Goal: Task Accomplishment & Management: Use online tool/utility

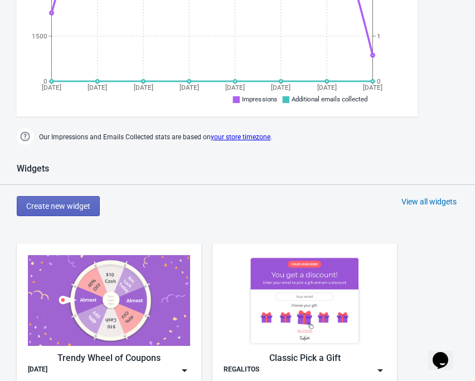
scroll to position [446, 0]
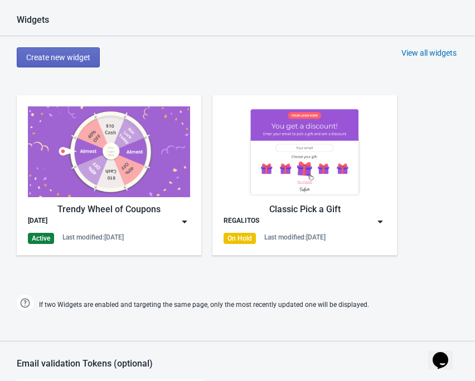
click at [154, 174] on img at bounding box center [109, 151] width 162 height 91
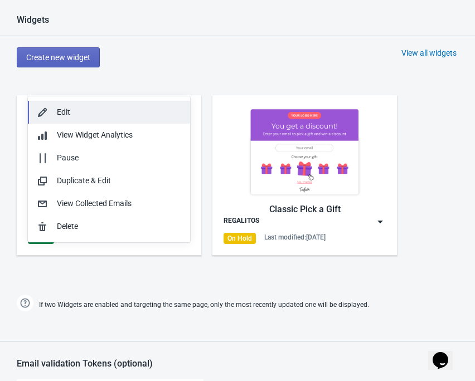
click at [78, 108] on div "Edit" at bounding box center [119, 112] width 124 height 12
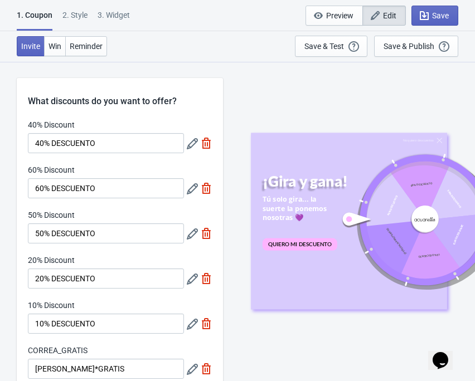
click at [188, 148] on icon at bounding box center [192, 143] width 11 height 11
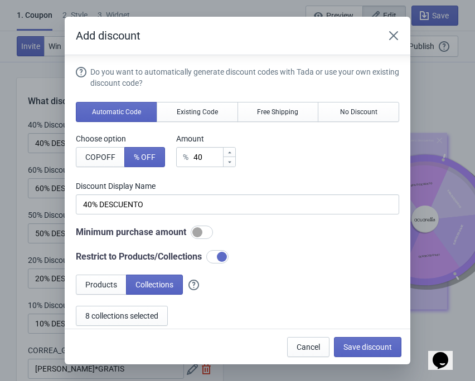
scroll to position [71, 0]
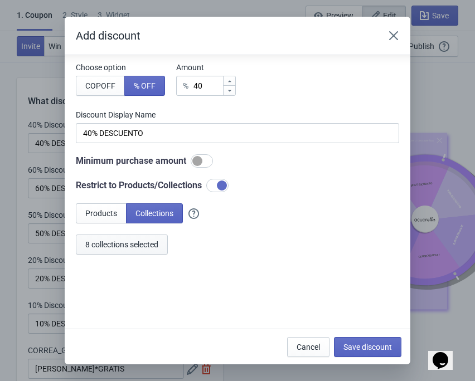
click at [128, 246] on span "8 collections selected" at bounding box center [121, 244] width 73 height 9
click at [316, 343] on span "Cancel" at bounding box center [307, 347] width 23 height 9
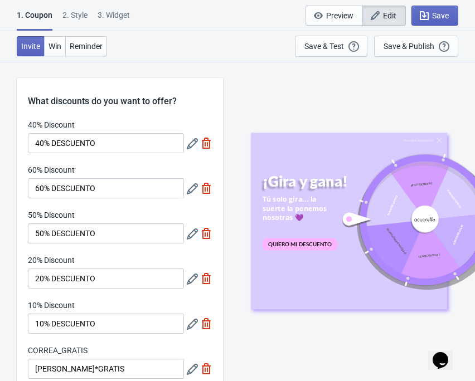
click at [189, 189] on icon at bounding box center [192, 188] width 11 height 11
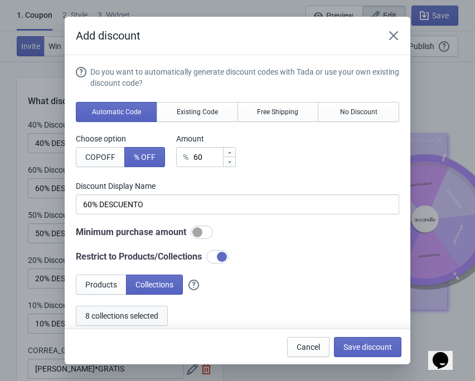
click at [116, 314] on span "8 collections selected" at bounding box center [121, 315] width 73 height 9
click at [301, 343] on span "Cancel" at bounding box center [307, 347] width 23 height 9
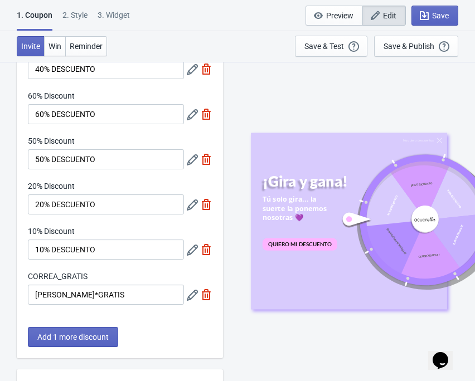
scroll to position [0, 0]
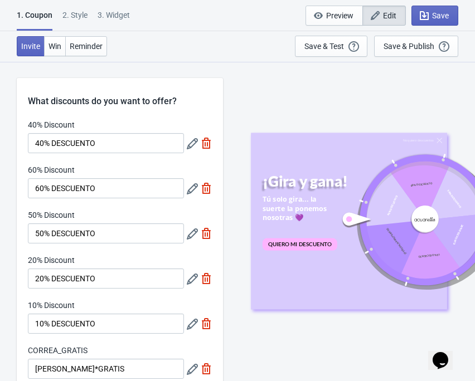
click at [187, 231] on icon at bounding box center [192, 233] width 11 height 11
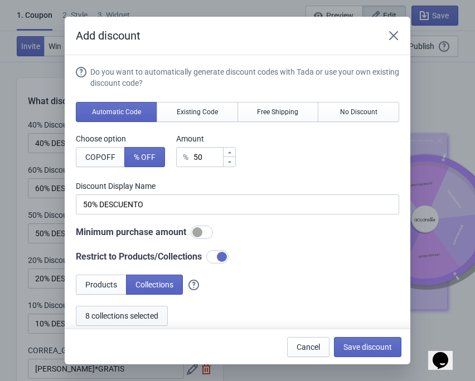
click at [108, 312] on span "8 collections selected" at bounding box center [121, 315] width 73 height 9
click at [305, 339] on button "Cancel" at bounding box center [308, 347] width 42 height 20
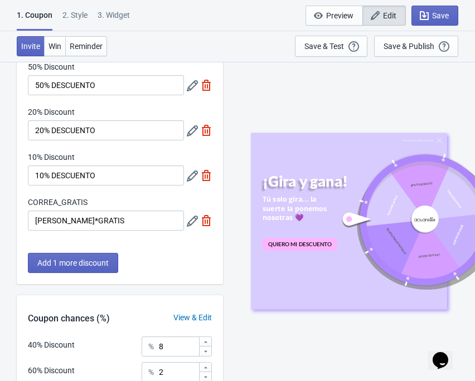
scroll to position [74, 0]
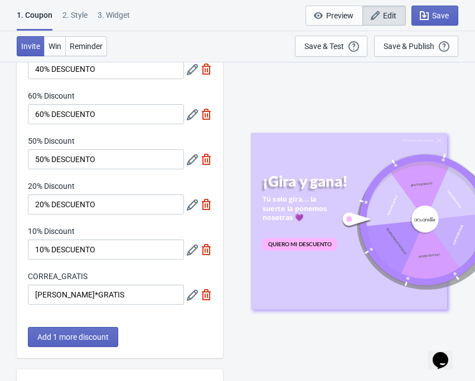
click at [190, 203] on icon at bounding box center [192, 204] width 11 height 11
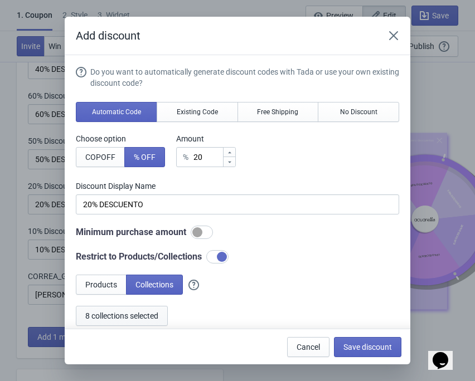
click at [120, 313] on span "8 collections selected" at bounding box center [121, 315] width 73 height 9
click at [312, 350] on span "Cancel" at bounding box center [307, 347] width 23 height 9
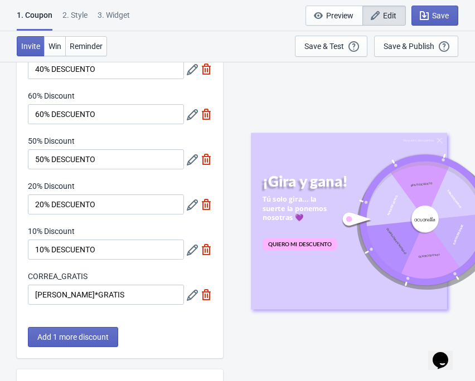
click at [192, 254] on icon at bounding box center [192, 250] width 11 height 11
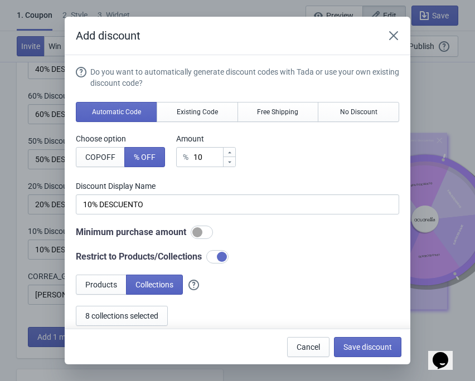
scroll to position [0, 0]
click at [107, 318] on span "8 collections selected" at bounding box center [121, 315] width 73 height 9
click at [309, 343] on span "Cancel" at bounding box center [307, 347] width 23 height 9
